Goal: Task Accomplishment & Management: Complete application form

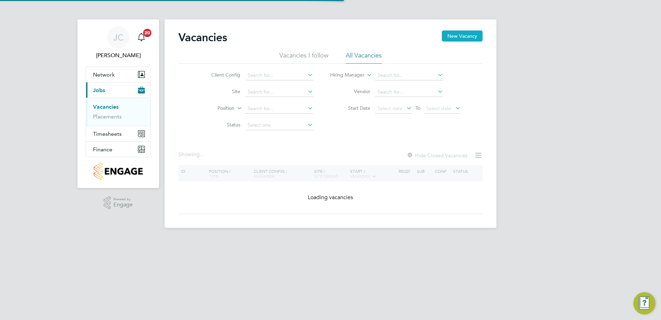
click at [474, 41] on button "New Vacancy" at bounding box center [462, 35] width 41 height 11
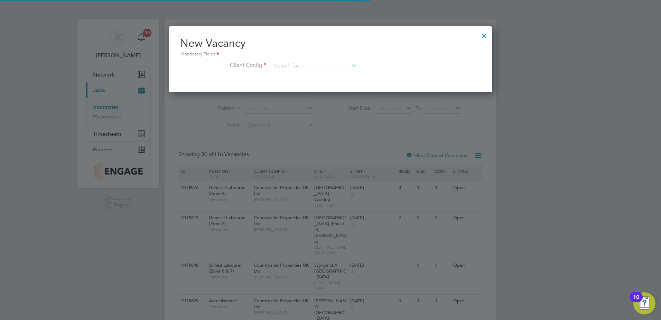
scroll to position [66, 324]
click at [320, 71] on li "Client Config" at bounding box center [331, 69] width 302 height 17
click at [320, 63] on input at bounding box center [314, 66] width 85 height 10
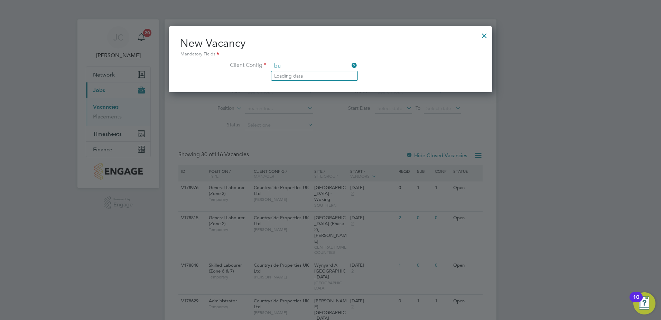
type input "b"
type input "[PERSON_NAME]"
click at [485, 35] on div at bounding box center [484, 34] width 12 height 12
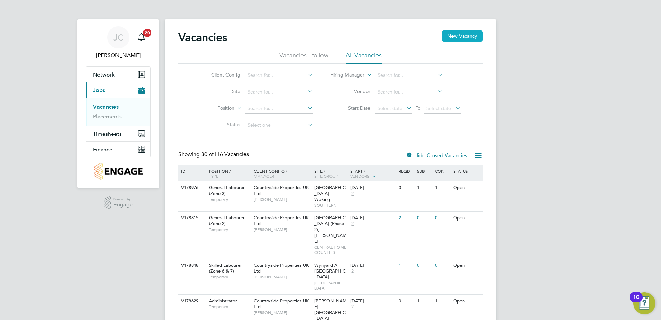
click at [459, 38] on button "New Vacancy" at bounding box center [462, 35] width 41 height 11
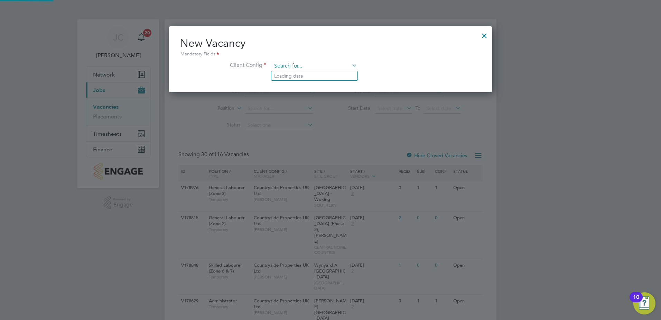
click at [297, 63] on input at bounding box center [314, 66] width 85 height 10
click at [334, 150] on li "Countryside Properties UK Ltd" at bounding box center [360, 150] width 177 height 9
type input "Countryside Properties UK Ltd"
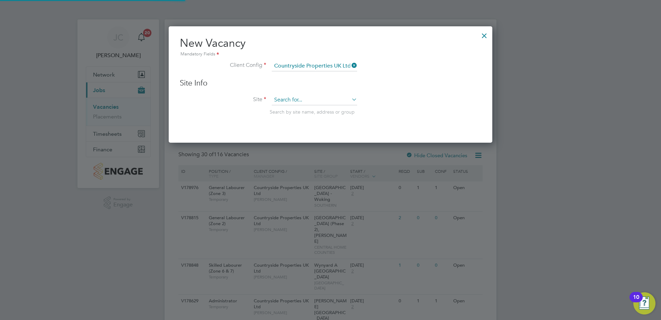
click at [302, 99] on input at bounding box center [314, 100] width 85 height 10
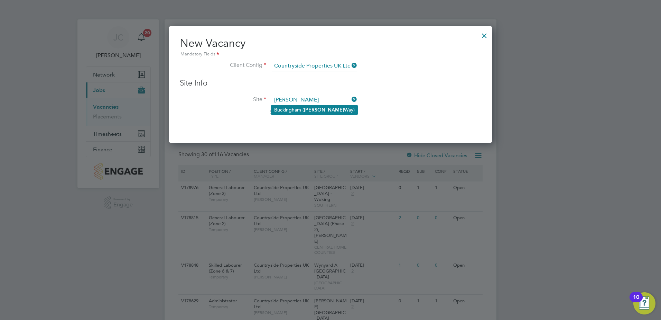
click at [316, 114] on li "Buckingham ( [PERSON_NAME] Way)" at bounding box center [315, 109] width 86 height 9
type input "Buckingham ([PERSON_NAME] Way)"
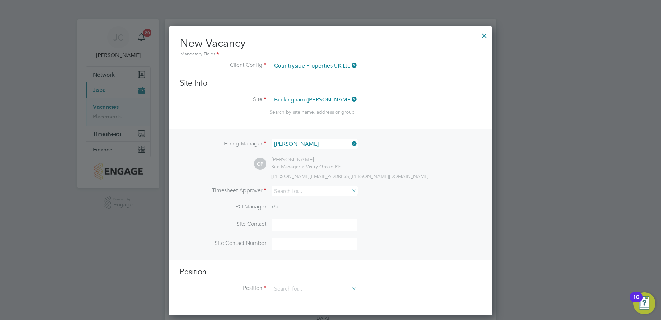
click at [350, 144] on icon at bounding box center [350, 144] width 0 height 10
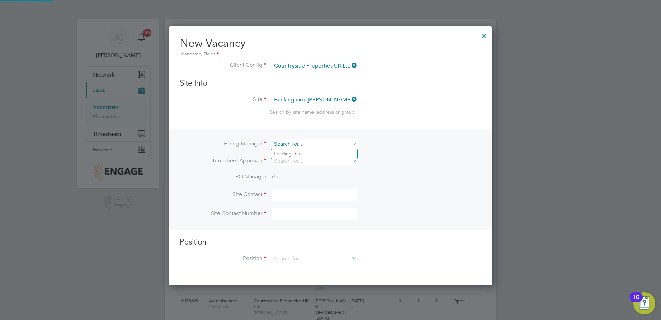
click at [339, 144] on input at bounding box center [314, 144] width 85 height 10
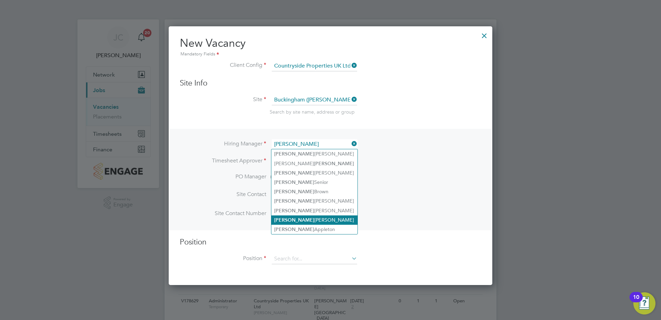
click at [301, 219] on li "[PERSON_NAME]" at bounding box center [315, 219] width 86 height 9
type input "[PERSON_NAME]"
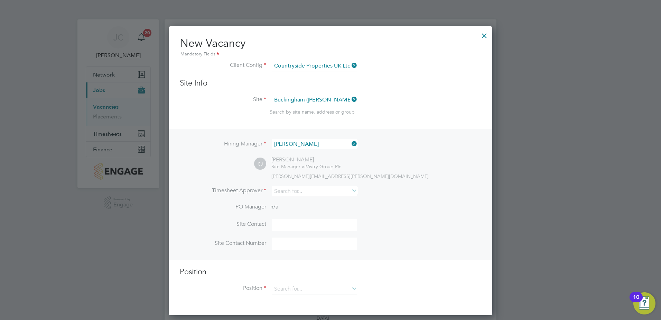
scroll to position [289, 324]
click at [299, 192] on input at bounding box center [314, 191] width 85 height 10
click at [305, 267] on li "[PERSON_NAME]" at bounding box center [315, 266] width 86 height 9
type input "[PERSON_NAME]"
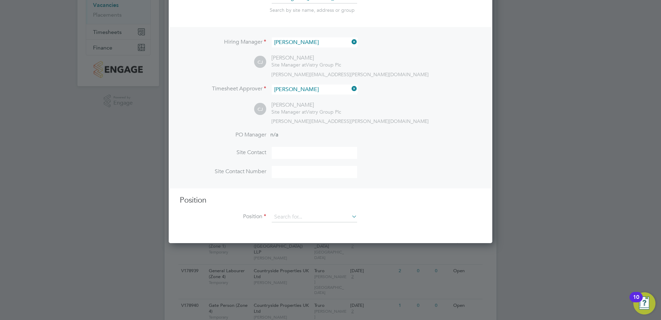
scroll to position [104, 0]
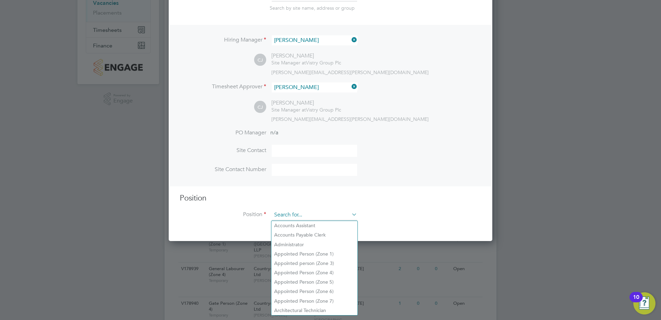
click at [292, 211] on input at bounding box center [314, 215] width 85 height 10
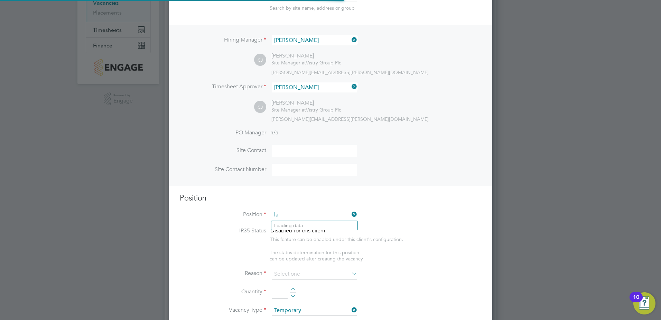
scroll to position [997, 324]
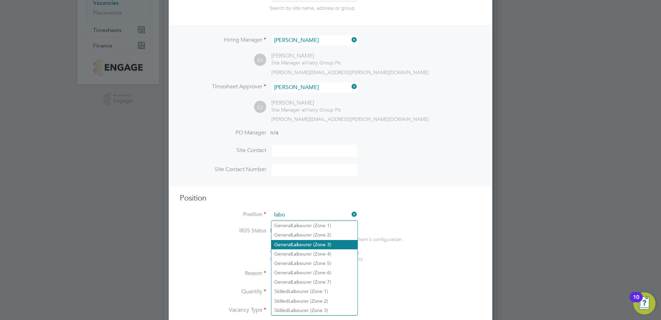
click at [334, 246] on li "General Labo urer (Zone 3)" at bounding box center [315, 244] width 86 height 9
type input "General Labourer (Zone 3)"
type textarea "- General labouring duties - Supporting the trades on site - Moving materials a…"
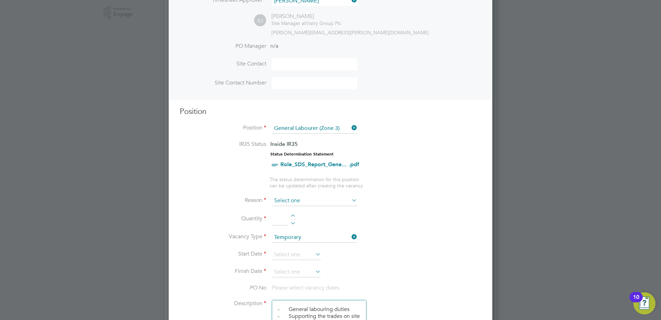
scroll to position [208, 0]
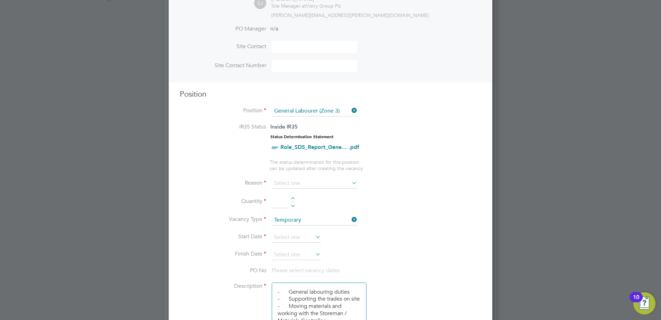
click at [299, 181] on input at bounding box center [314, 183] width 85 height 10
click at [297, 199] on li "Holiday" at bounding box center [315, 202] width 86 height 9
type input "Holiday"
click at [294, 201] on div at bounding box center [293, 199] width 6 height 5
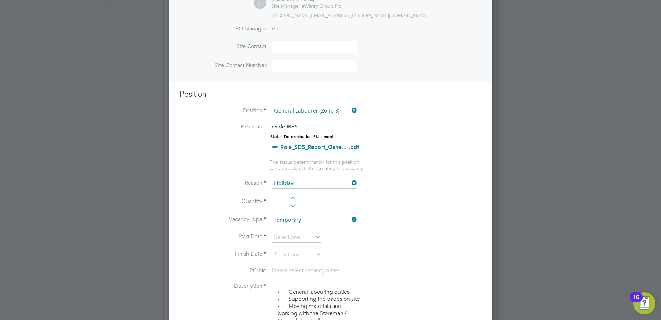
type input "1"
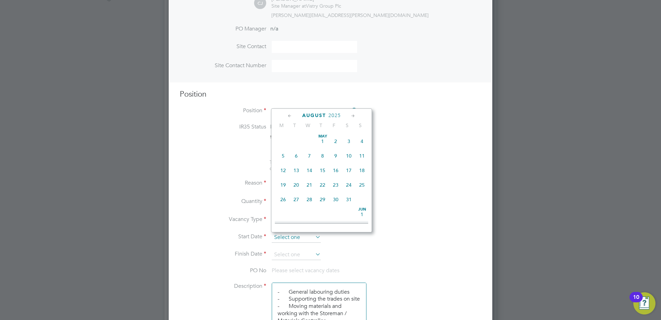
scroll to position [269, 0]
click at [295, 237] on input at bounding box center [296, 237] width 49 height 10
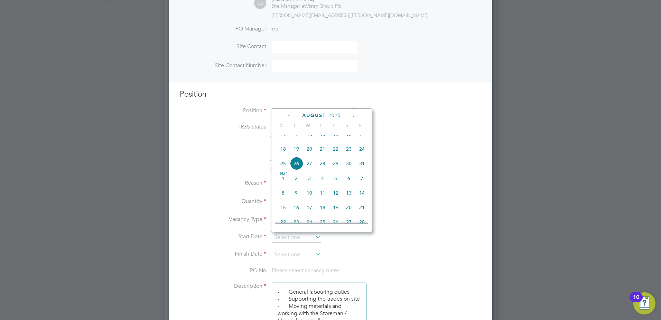
click at [323, 154] on span "21" at bounding box center [322, 148] width 13 height 13
type input "[DATE]"
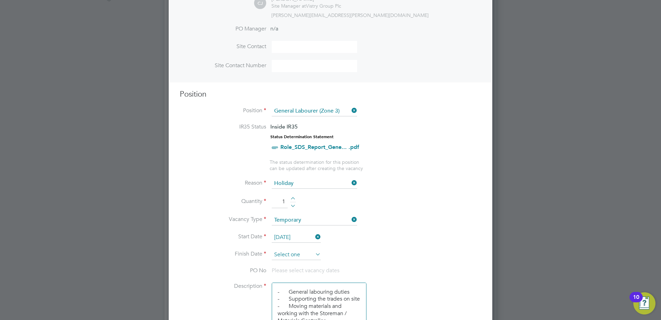
click at [305, 257] on input at bounding box center [296, 254] width 49 height 10
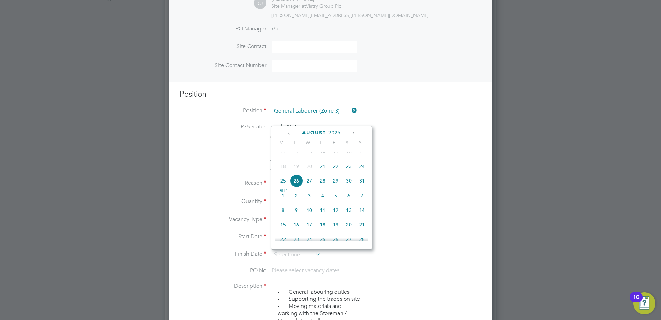
click at [296, 217] on span "9" at bounding box center [296, 209] width 13 height 13
type input "[DATE]"
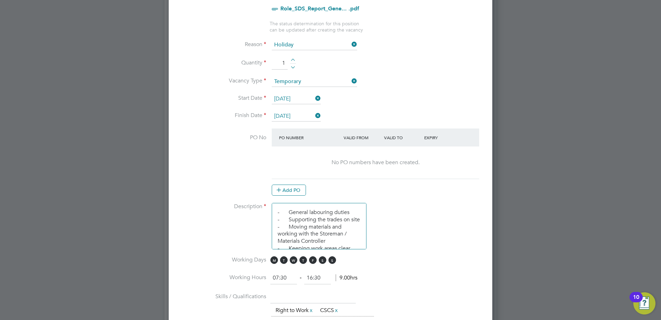
scroll to position [23, 0]
click at [330, 261] on span "S" at bounding box center [333, 260] width 8 height 8
click at [325, 261] on span "S" at bounding box center [323, 260] width 8 height 8
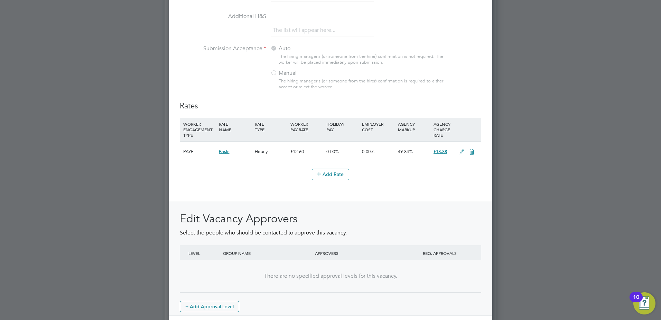
scroll to position [0, 0]
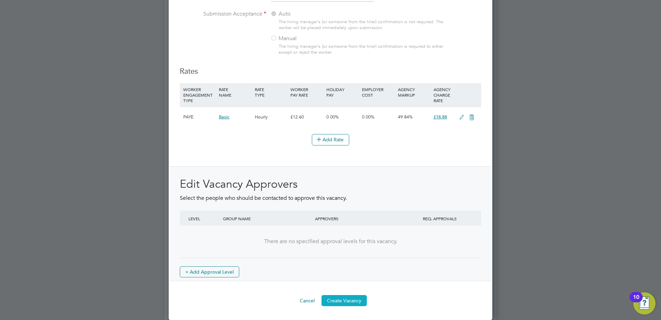
click at [345, 297] on button "Create Vacancy" at bounding box center [344, 300] width 45 height 11
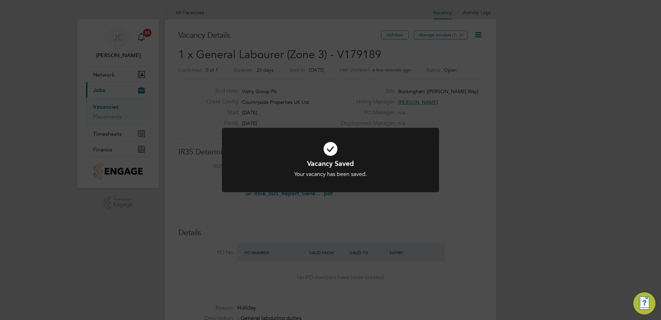
click at [377, 145] on icon at bounding box center [331, 148] width 180 height 27
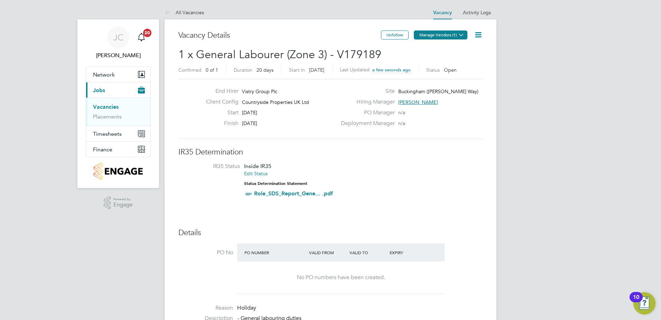
click at [445, 33] on button "Manage Vendors (1)" at bounding box center [441, 34] width 54 height 9
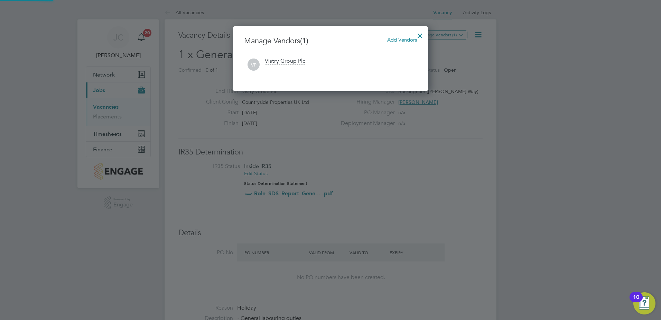
click at [400, 41] on span "Add Vendors" at bounding box center [402, 39] width 30 height 7
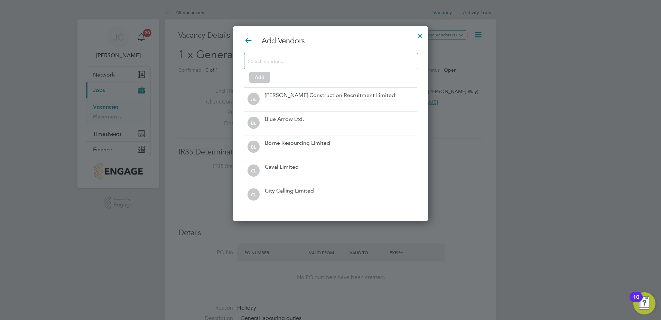
click at [380, 65] on div at bounding box center [331, 61] width 174 height 16
click at [379, 63] on input at bounding box center [326, 60] width 156 height 9
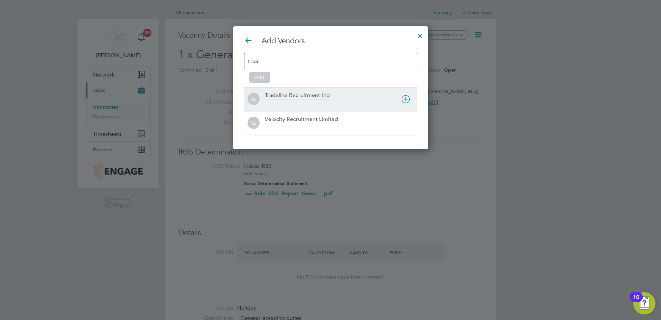
type input "trade"
click at [279, 100] on div "Tradeline Recruitment Ltd" at bounding box center [341, 99] width 152 height 15
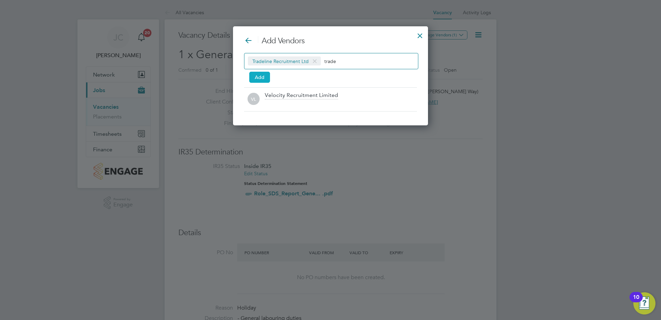
click at [261, 74] on button "Add" at bounding box center [259, 77] width 21 height 11
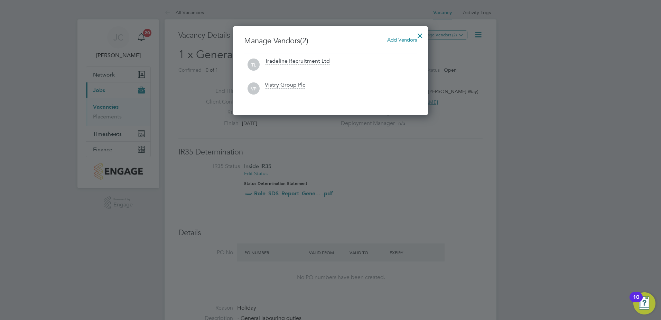
click at [419, 32] on div at bounding box center [420, 34] width 12 height 12
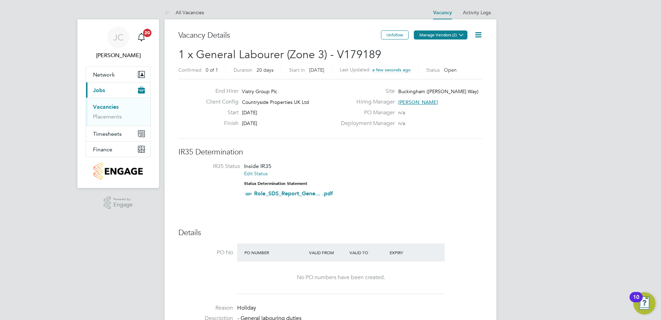
click at [449, 36] on button "Manage Vendors (2)" at bounding box center [441, 34] width 54 height 9
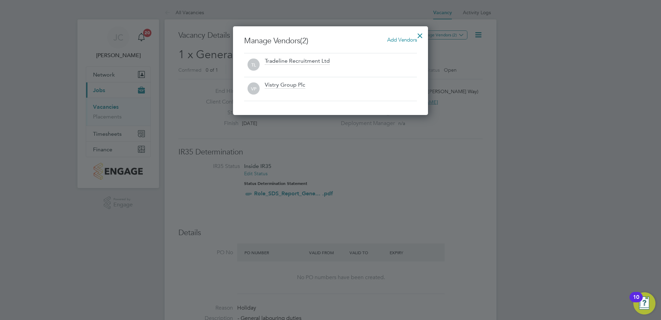
click at [424, 35] on div at bounding box center [420, 34] width 12 height 12
